Goal: Task Accomplishment & Management: Use online tool/utility

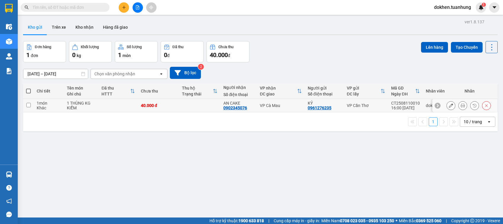
click at [29, 105] on input "checkbox" at bounding box center [28, 105] width 4 height 4
checkbox input "true"
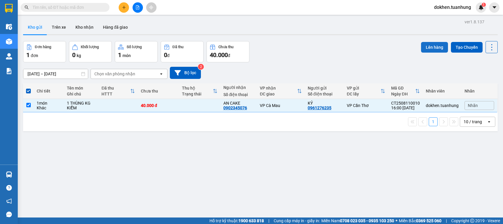
click at [430, 46] on button "Lên hàng" at bounding box center [434, 47] width 27 height 11
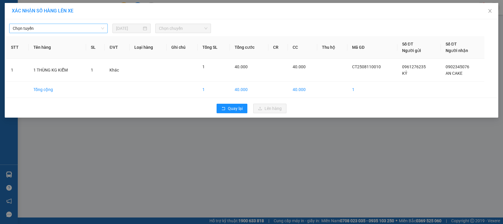
click at [102, 31] on span "Chọn tuyến" at bounding box center [59, 28] width 92 height 9
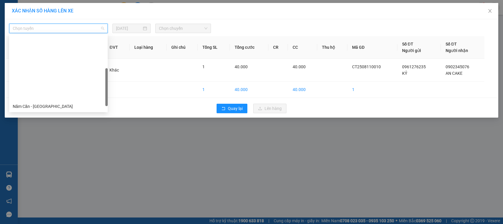
scroll to position [74, 0]
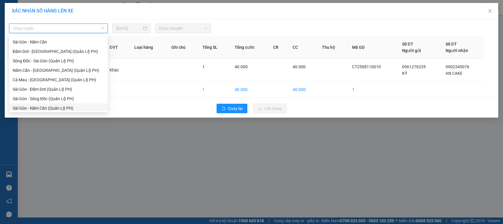
click at [65, 107] on div "Sài Gòn - Năm Căn (Quản Lộ PH)" at bounding box center [59, 108] width 92 height 7
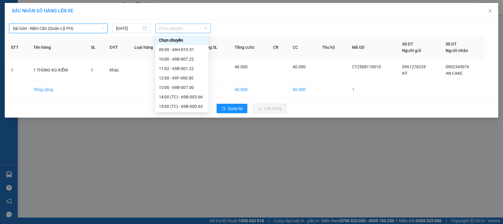
click at [208, 28] on div "Chọn chuyến" at bounding box center [182, 28] width 55 height 9
click at [186, 86] on div "13:00 - 69B-007.00" at bounding box center [182, 87] width 46 height 7
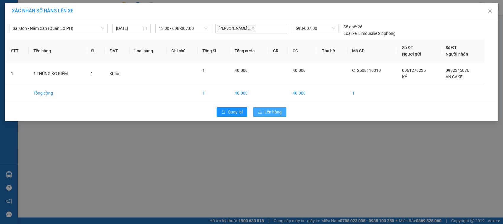
click at [267, 113] on span "Lên hàng" at bounding box center [273, 112] width 17 height 7
